Goal: Information Seeking & Learning: Compare options

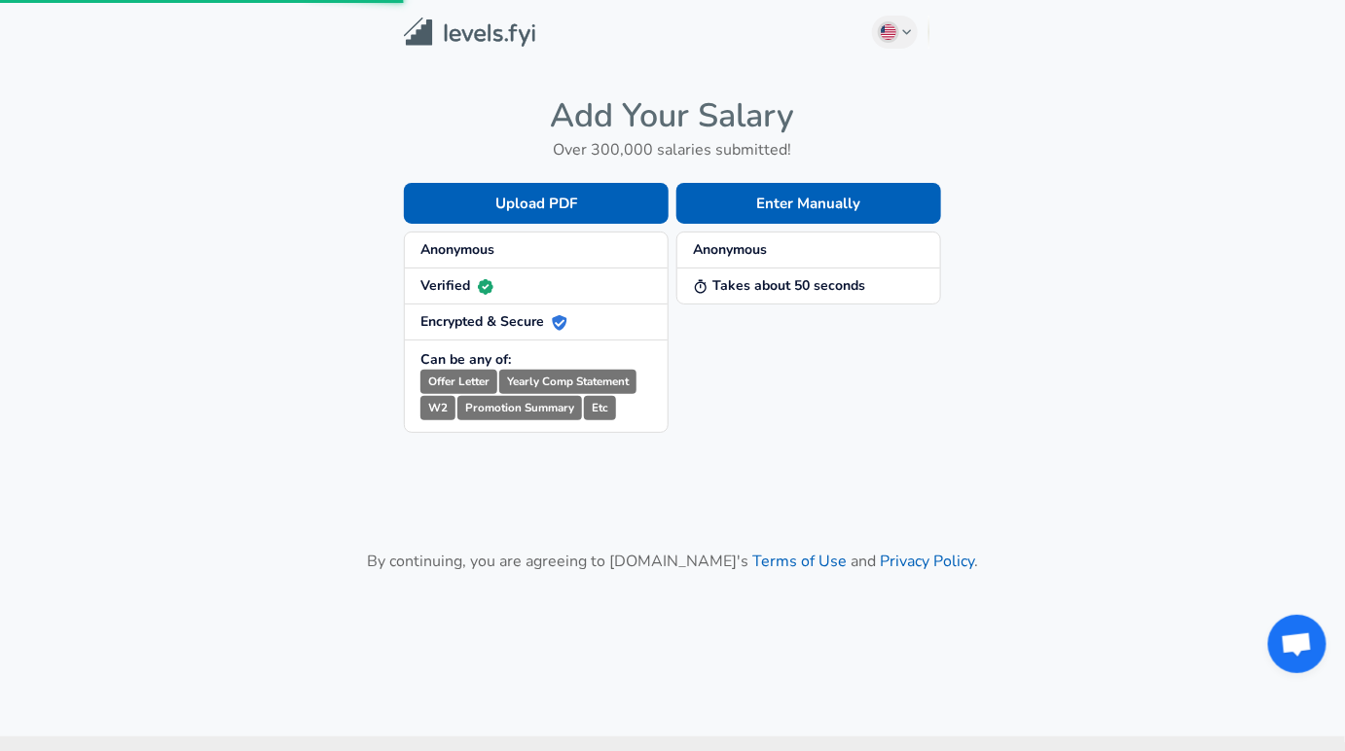
scroll to position [81, 0]
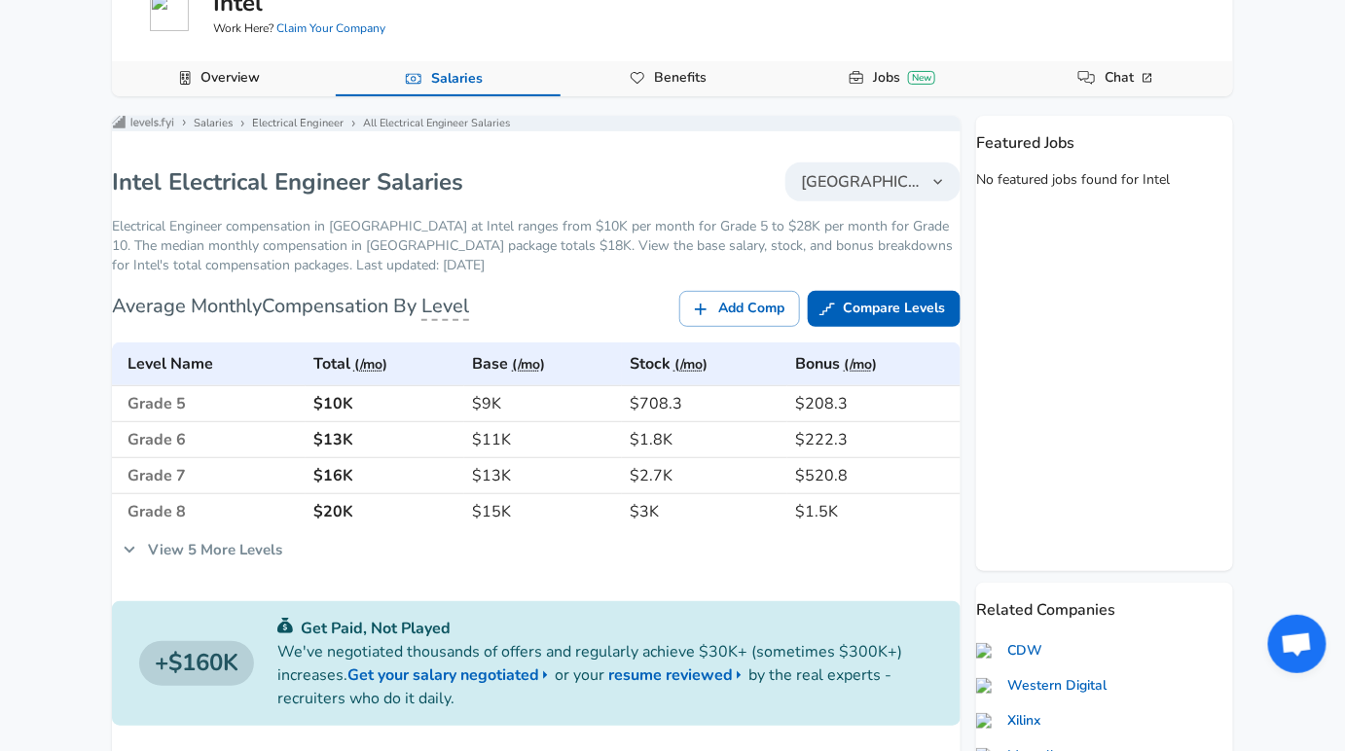
scroll to position [176, 0]
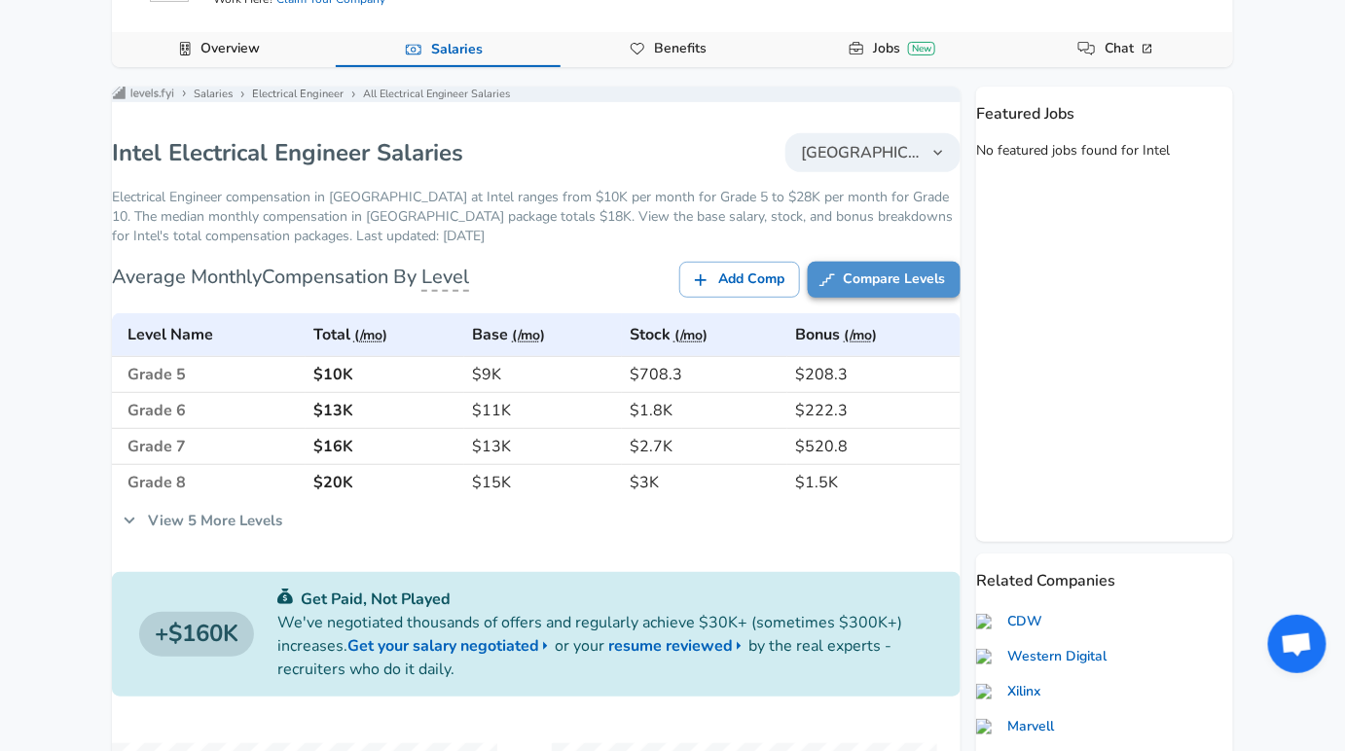
click at [810, 298] on link "Compare Levels" at bounding box center [884, 280] width 153 height 36
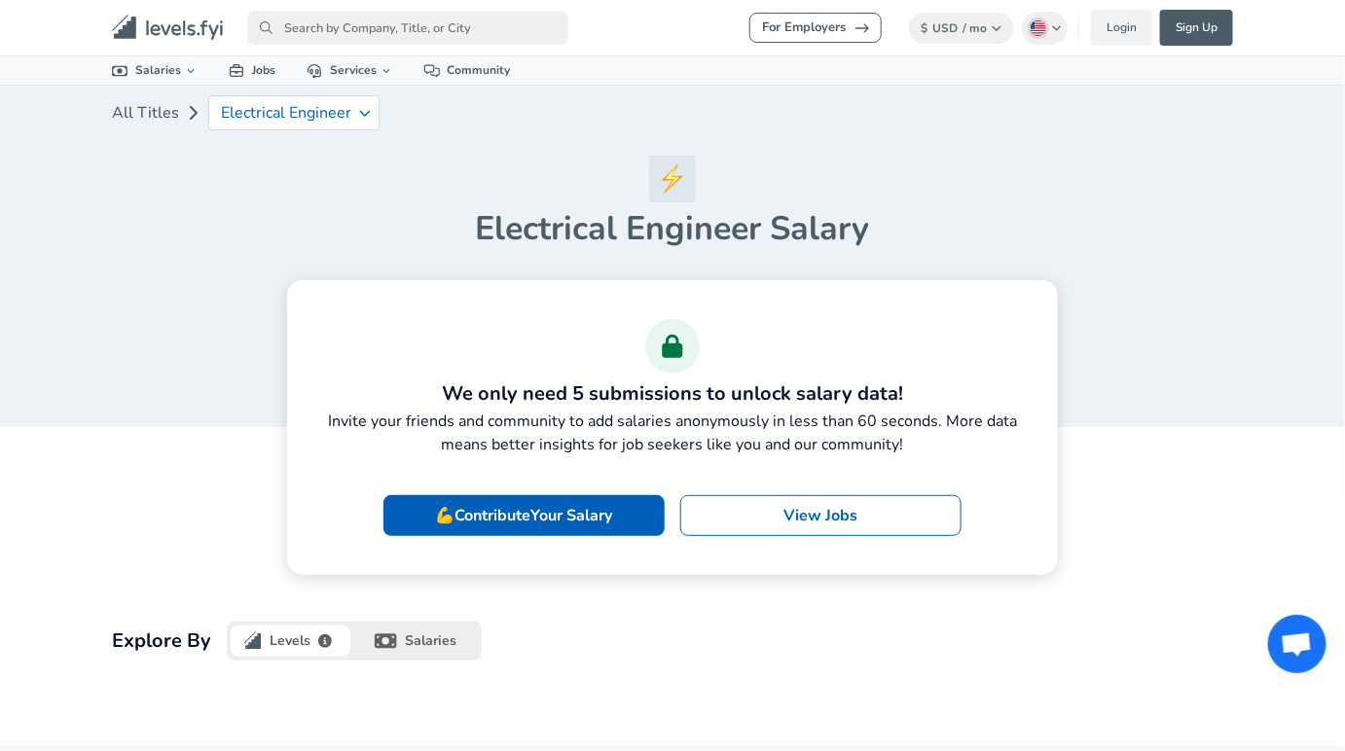
click at [211, 210] on h1 "Electrical Engineer Salary" at bounding box center [672, 228] width 1121 height 41
